Goal: Task Accomplishment & Management: Manage account settings

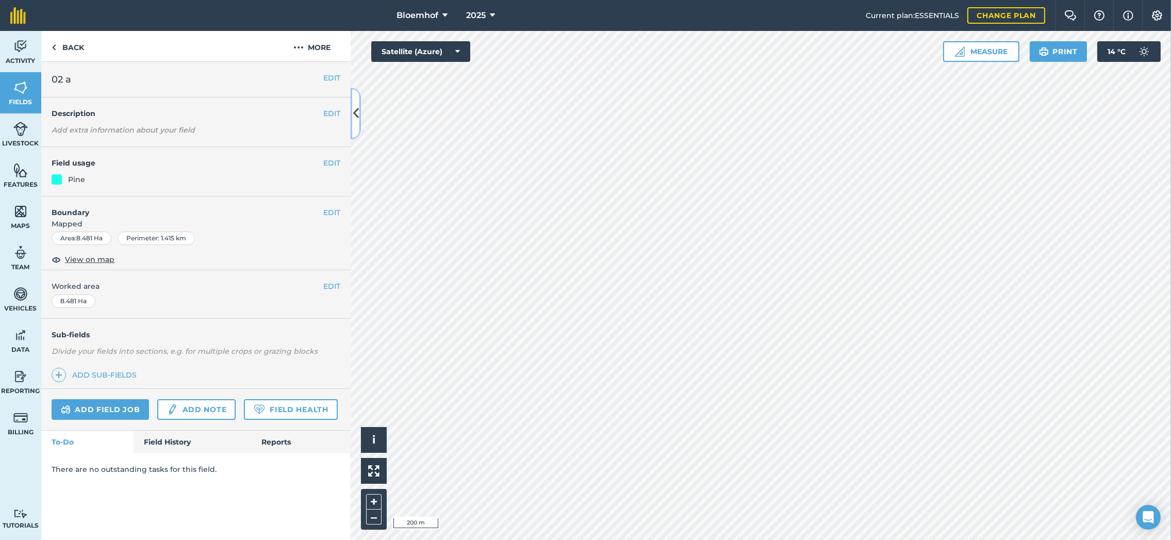
click at [354, 125] on button at bounding box center [356, 114] width 10 height 52
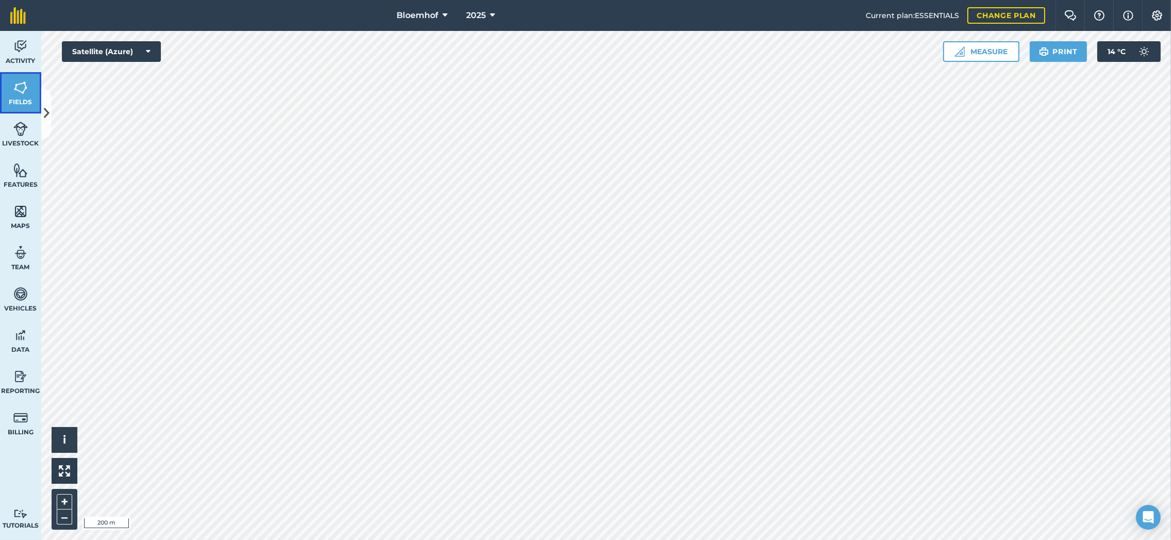
click at [20, 95] on link "Fields" at bounding box center [20, 92] width 41 height 41
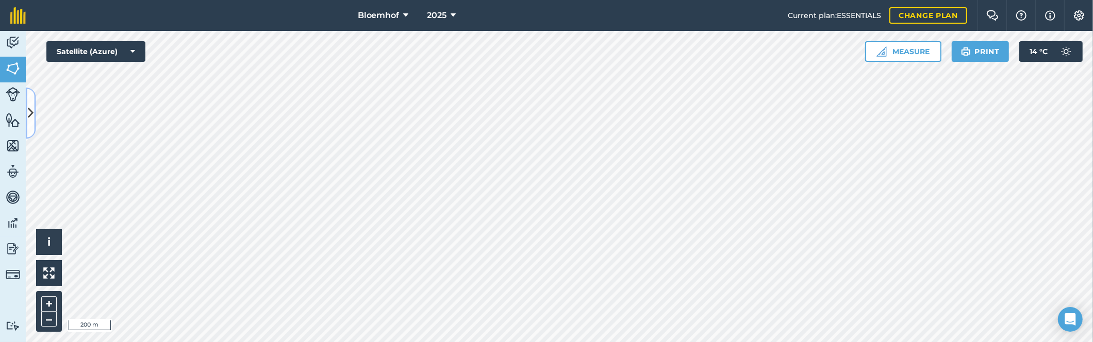
click at [28, 115] on icon at bounding box center [31, 113] width 6 height 18
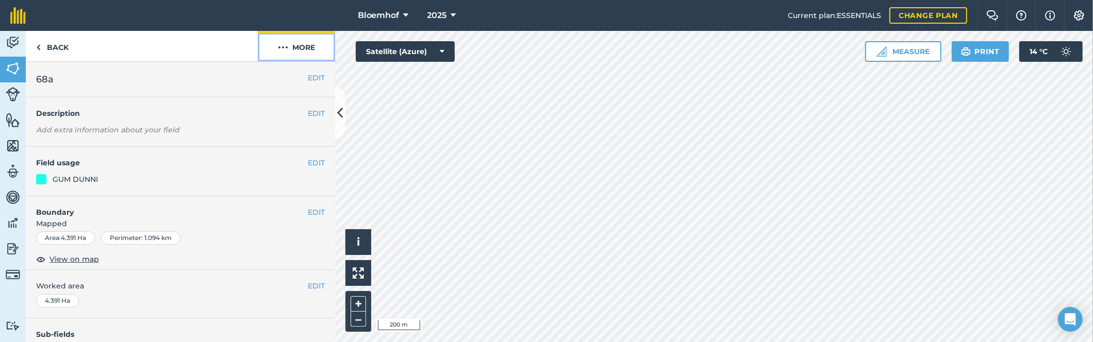
click at [301, 49] on button "More" at bounding box center [296, 46] width 77 height 30
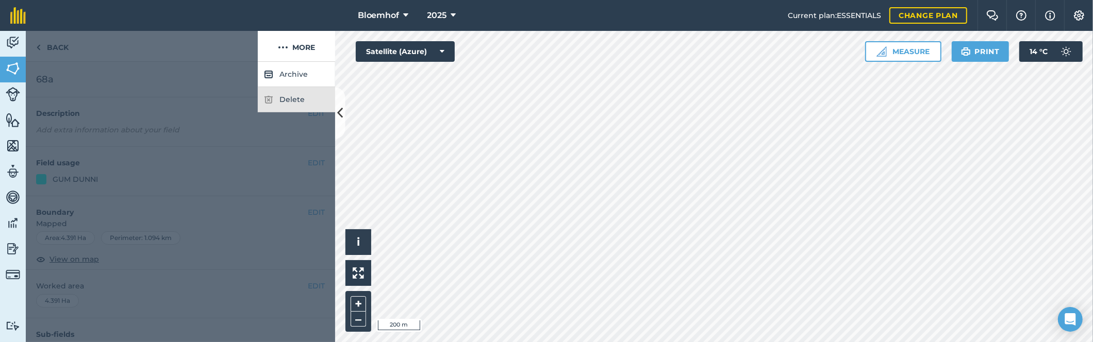
click at [289, 104] on div "Delete" at bounding box center [296, 99] width 77 height 25
click at [288, 99] on div "Delete" at bounding box center [296, 99] width 77 height 25
click at [296, 72] on button "Archive" at bounding box center [296, 74] width 77 height 25
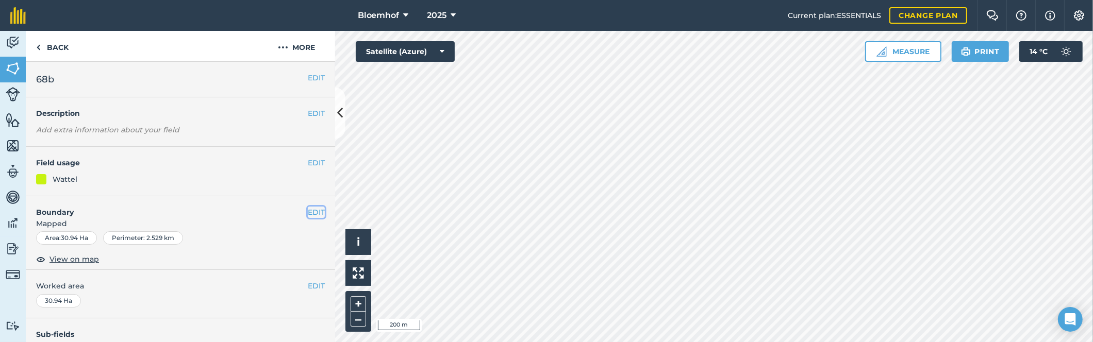
click at [308, 212] on button "EDIT" at bounding box center [316, 212] width 17 height 11
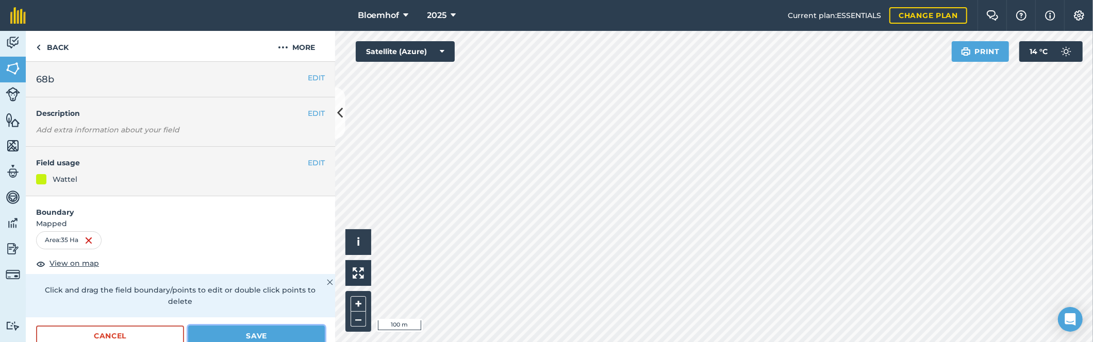
click at [249, 330] on button "Save" at bounding box center [256, 336] width 137 height 21
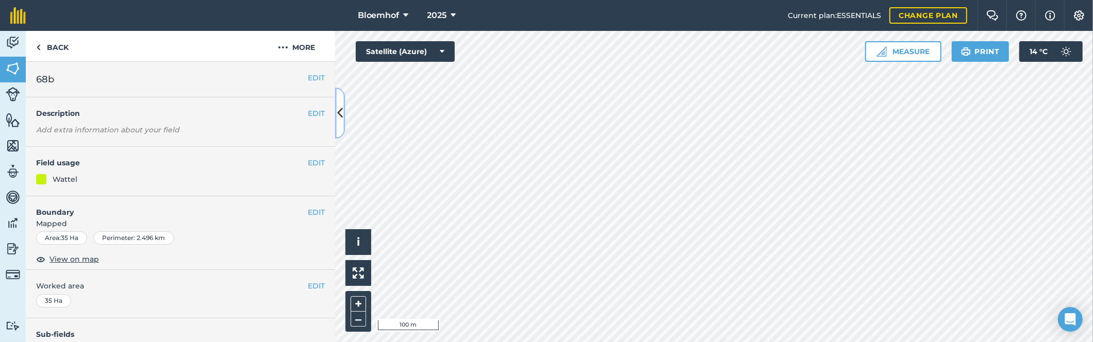
click at [336, 116] on button at bounding box center [340, 114] width 10 height 52
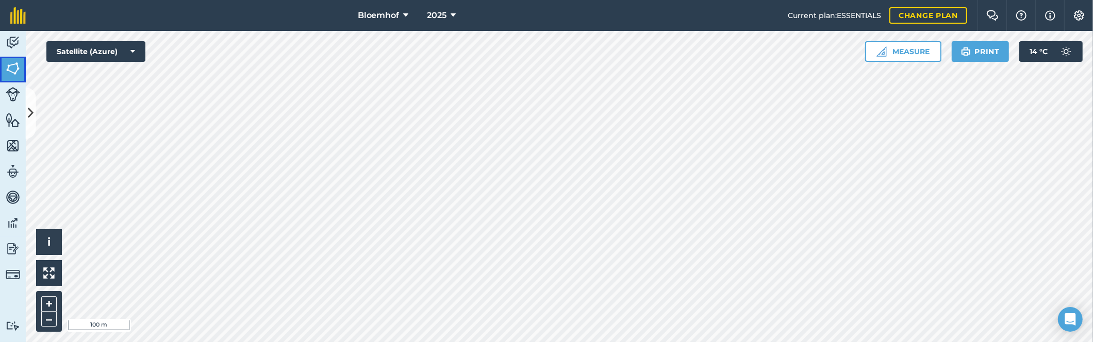
click at [6, 65] on img at bounding box center [13, 68] width 14 height 15
